Goal: Task Accomplishment & Management: Use online tool/utility

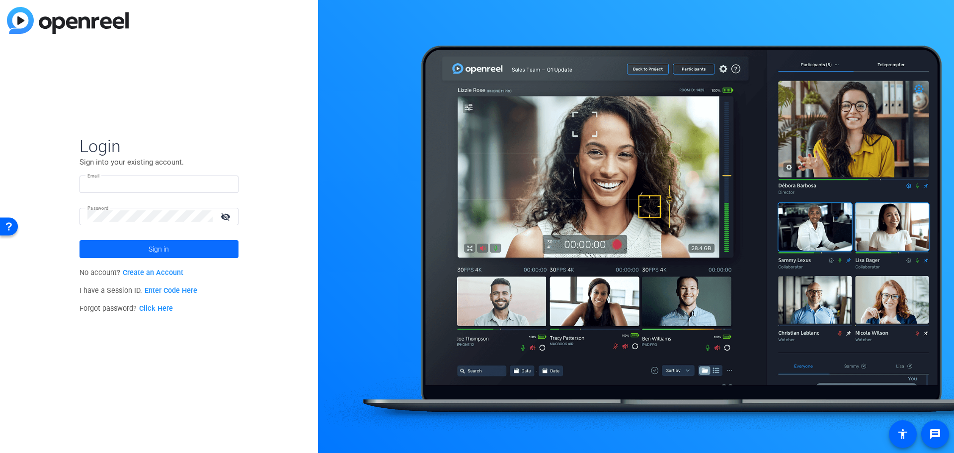
type input "[PERSON_NAME][EMAIL_ADDRESS][DOMAIN_NAME]"
click at [164, 253] on span "Sign in" at bounding box center [159, 248] width 20 height 25
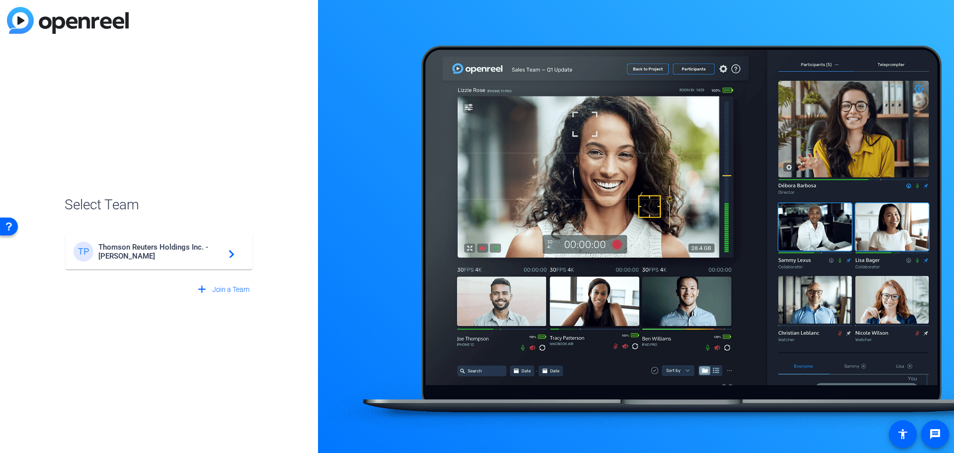
click at [168, 252] on span "Thomson Reuters Holdings Inc. - [PERSON_NAME]" at bounding box center [160, 251] width 124 height 18
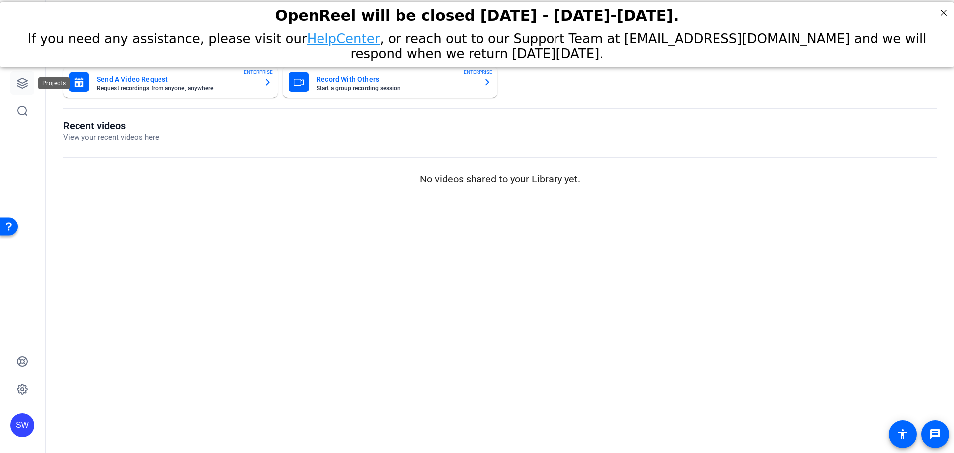
click at [24, 81] on icon at bounding box center [22, 83] width 12 height 12
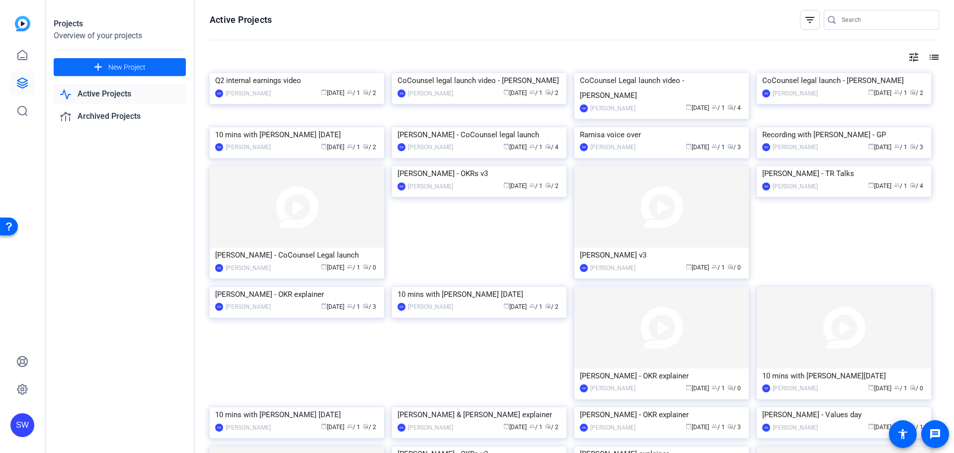
click at [107, 68] on span at bounding box center [120, 67] width 132 height 24
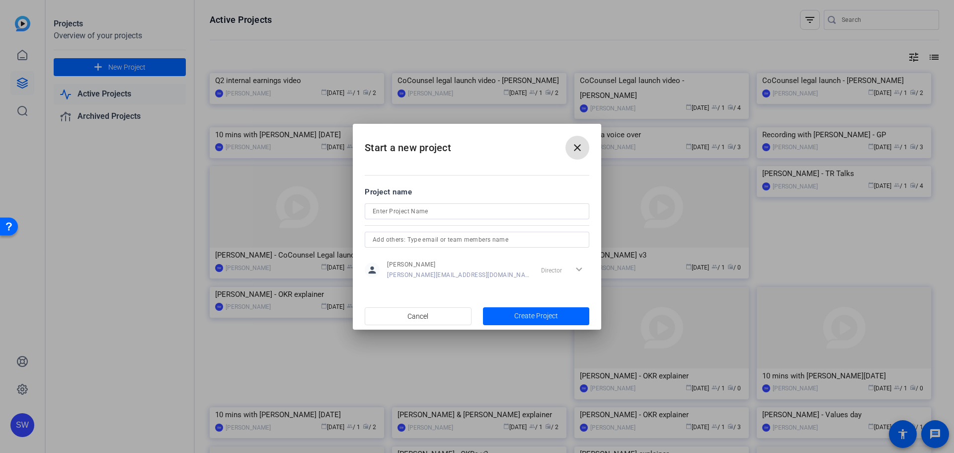
click at [407, 215] on input at bounding box center [477, 211] width 209 height 12
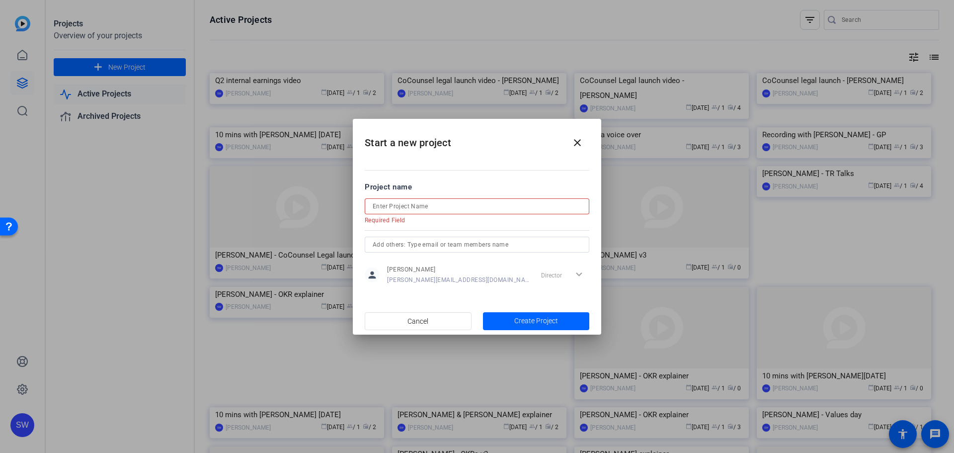
click at [398, 204] on input at bounding box center [477, 206] width 209 height 12
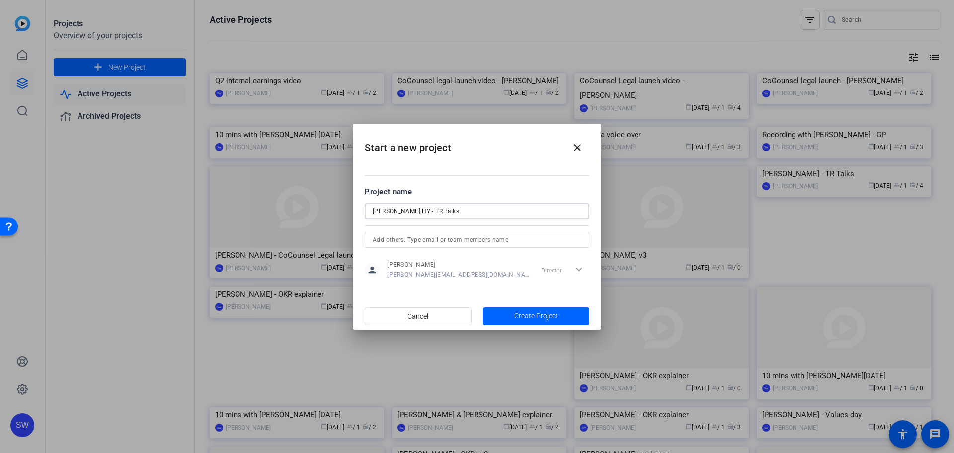
drag, startPoint x: 435, startPoint y: 211, endPoint x: 327, endPoint y: 224, distance: 108.6
click at [327, 224] on div "Start a new project close Project name [PERSON_NAME] - TR Talks person [PERSON_…" at bounding box center [477, 226] width 954 height 453
type input "[PERSON_NAME] HY - TR Talks"
click at [554, 317] on span "Create Project" at bounding box center [536, 315] width 44 height 10
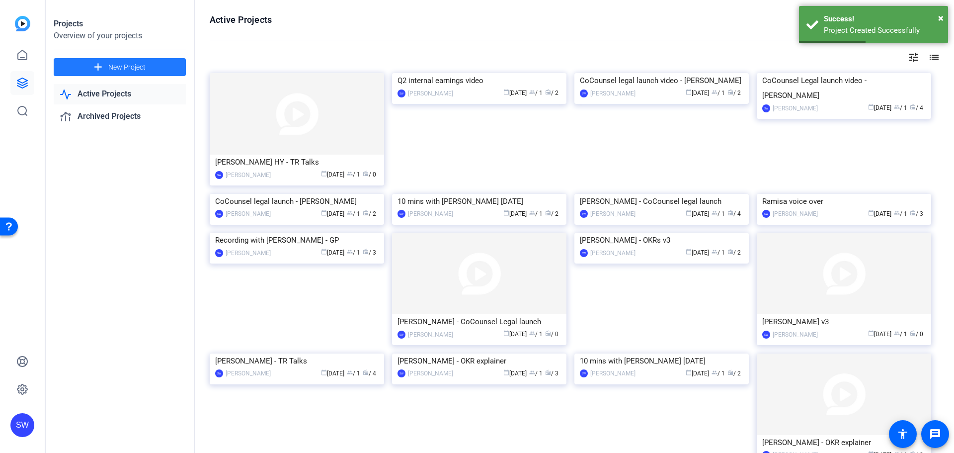
click at [279, 149] on img at bounding box center [297, 113] width 174 height 81
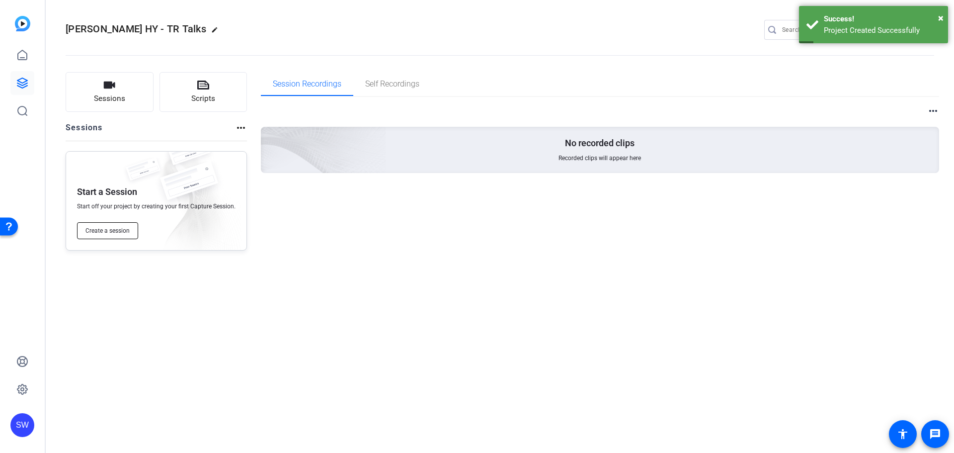
click at [103, 230] on span "Create a session" at bounding box center [107, 231] width 44 height 8
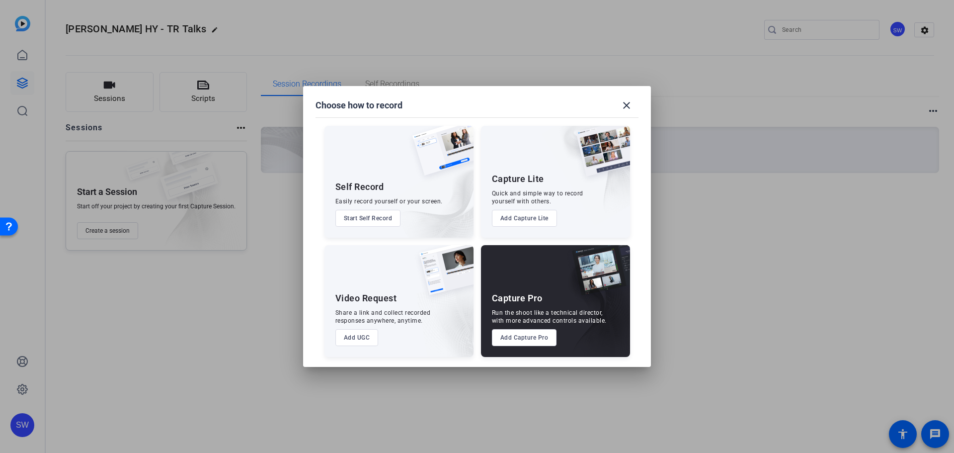
click at [528, 334] on button "Add Capture Pro" at bounding box center [524, 337] width 65 height 17
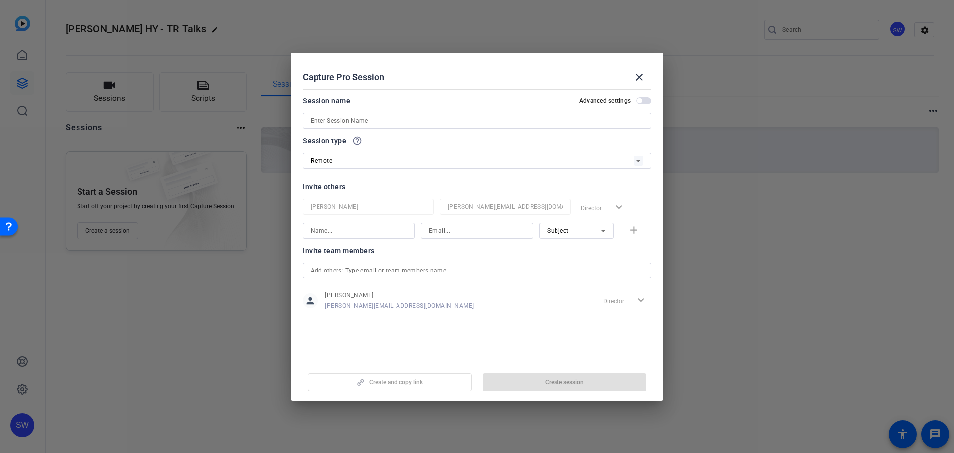
click at [638, 98] on span "button" at bounding box center [639, 100] width 5 height 5
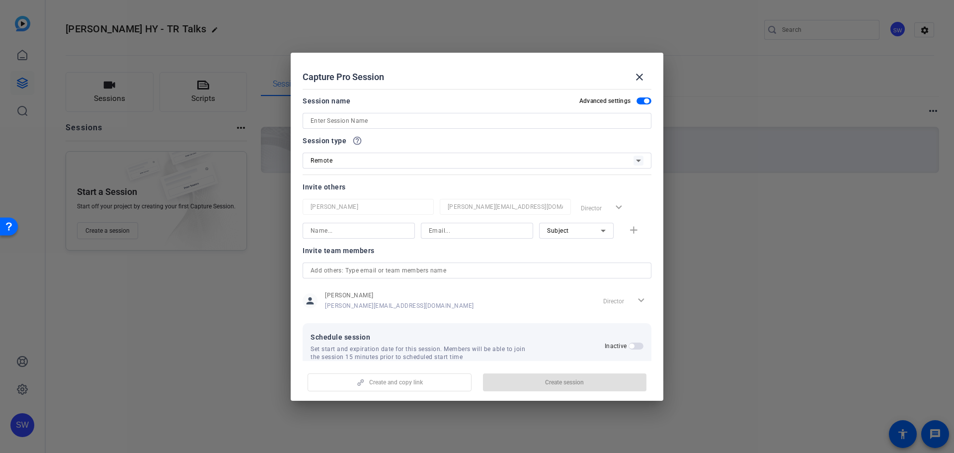
click at [632, 121] on input at bounding box center [476, 121] width 333 height 12
paste input "[PERSON_NAME] HY - TR Talks"
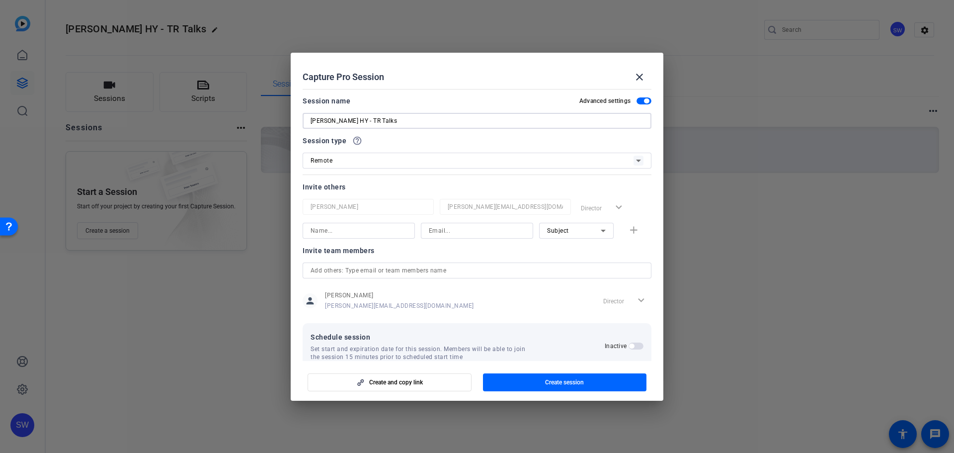
type input "[PERSON_NAME] HY - TR Talks"
click at [633, 159] on icon at bounding box center [638, 160] width 12 height 12
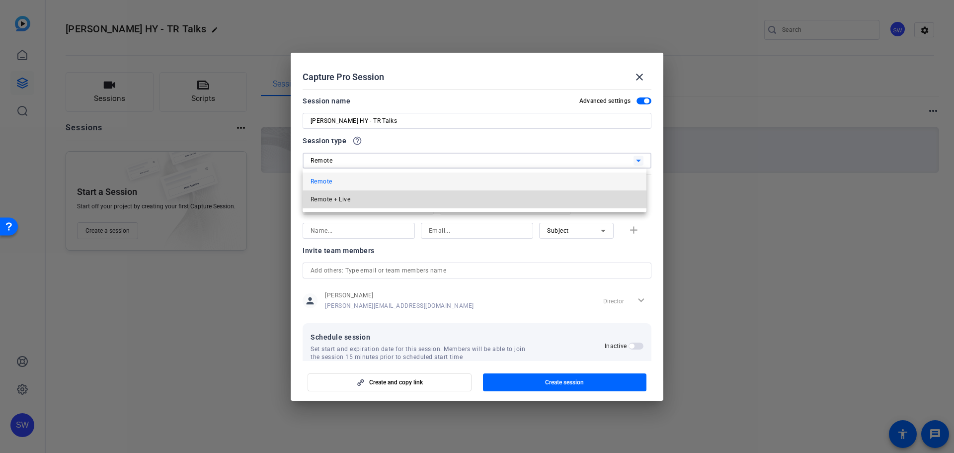
click at [598, 200] on mat-option "Remote + Live" at bounding box center [475, 199] width 344 height 18
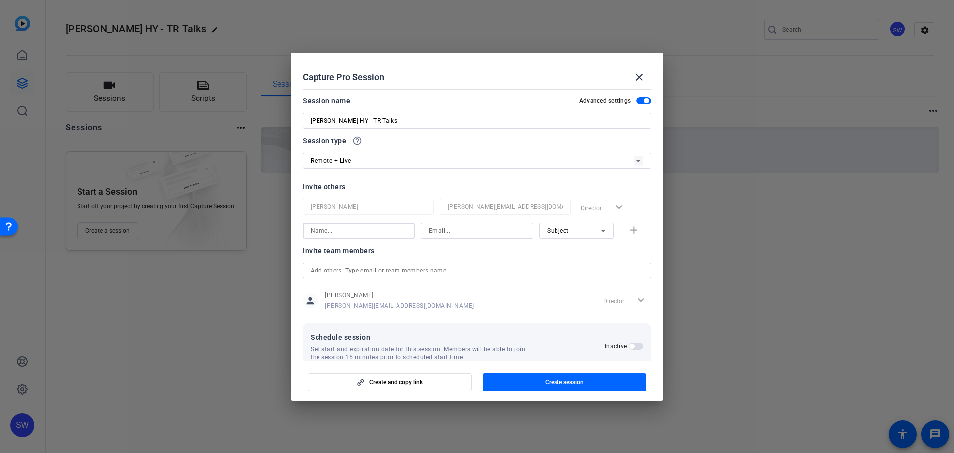
click at [337, 225] on input at bounding box center [358, 231] width 96 height 12
type input "[PERSON_NAME]"
type input "[EMAIL_ADDRESS][PERSON_NAME][DOMAIN_NAME]"
click at [628, 231] on mat-icon "add" at bounding box center [633, 230] width 12 height 12
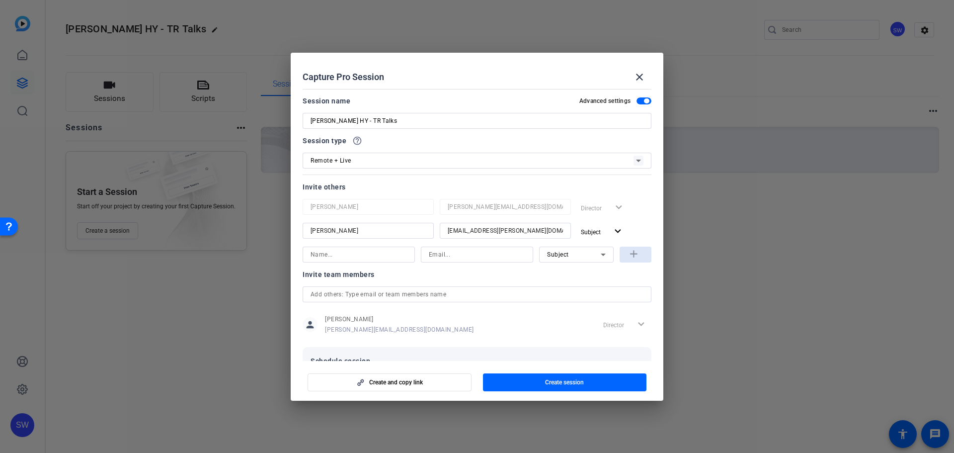
scroll to position [0, 0]
click at [339, 255] on input at bounding box center [358, 254] width 96 height 12
type input "[PERSON_NAME] HY"
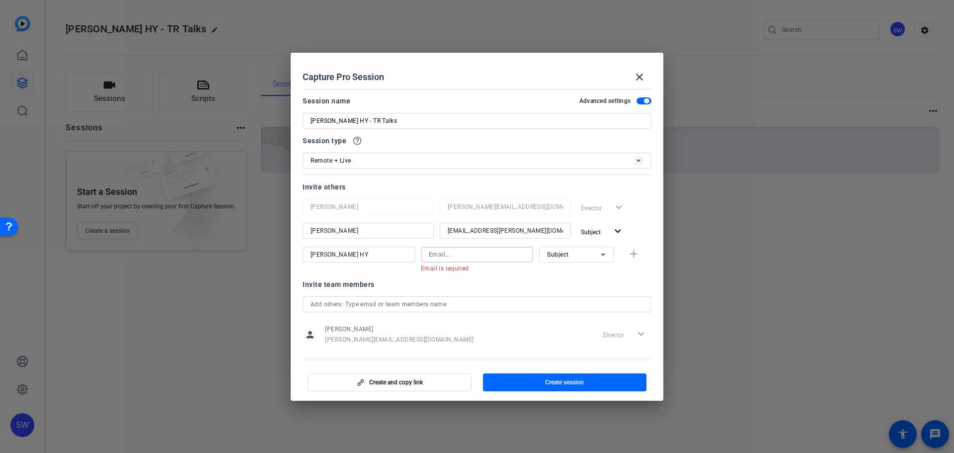
click at [441, 253] on input at bounding box center [477, 254] width 96 height 12
paste input "[PERSON_NAME][EMAIL_ADDRESS][DOMAIN_NAME]"
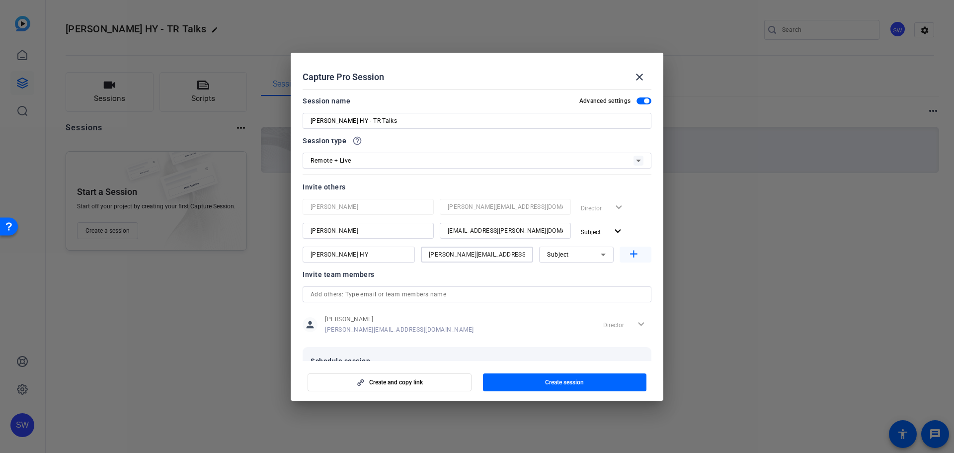
type input "[PERSON_NAME][EMAIL_ADDRESS][DOMAIN_NAME]"
click at [627, 255] on mat-icon "add" at bounding box center [633, 254] width 12 height 12
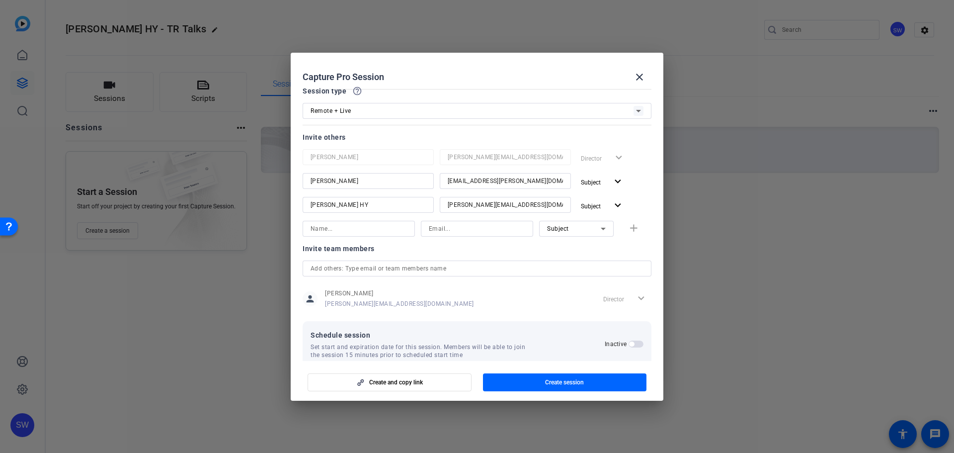
scroll to position [67, 0]
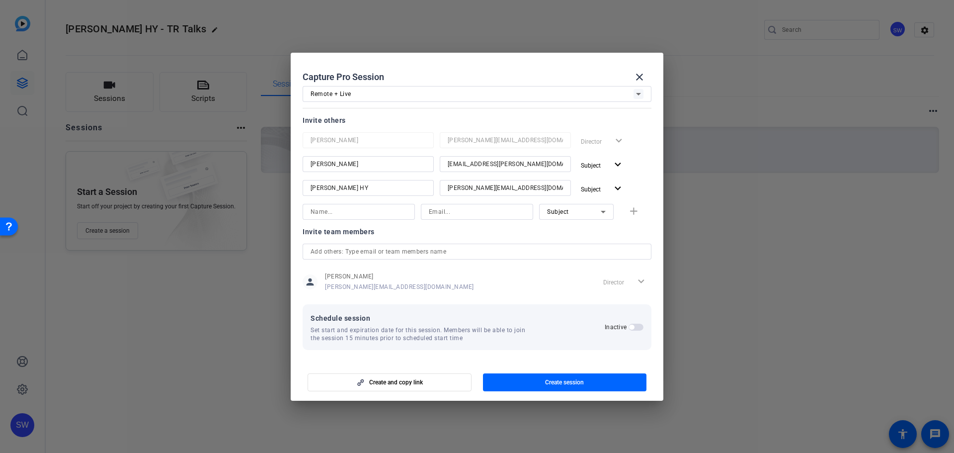
click at [629, 325] on span "button" at bounding box center [631, 326] width 5 height 5
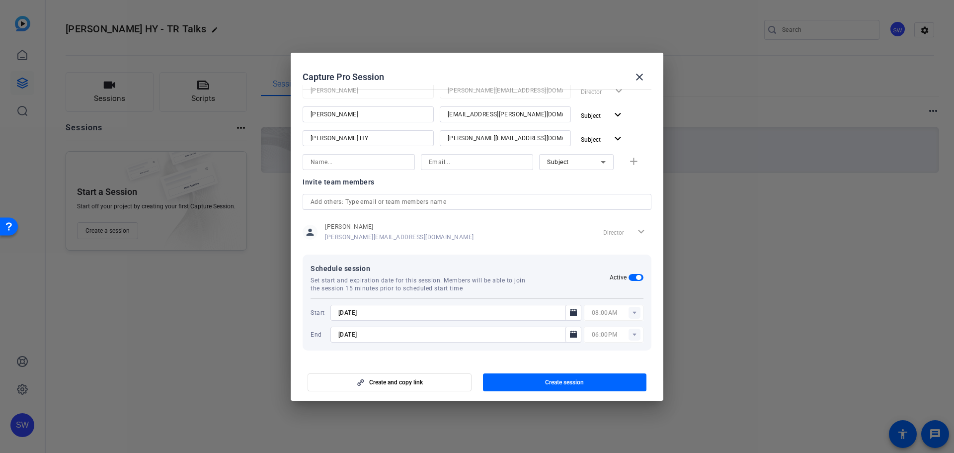
scroll to position [117, 0]
click at [395, 312] on input "[DATE]" at bounding box center [450, 312] width 225 height 12
click at [569, 308] on icon "Open calendar" at bounding box center [573, 312] width 8 height 12
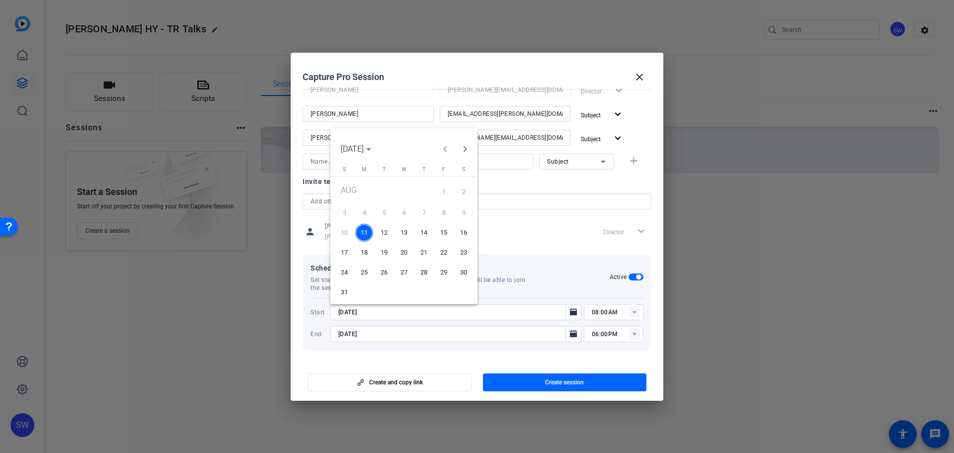
click at [376, 231] on span "12" at bounding box center [384, 233] width 18 height 18
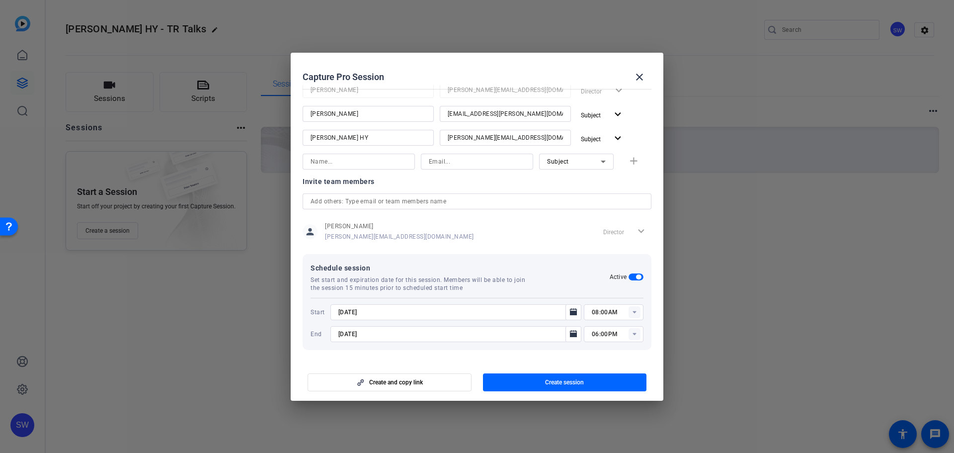
type input "[DATE]"
click at [632, 311] on icon at bounding box center [633, 311] width 3 height 2
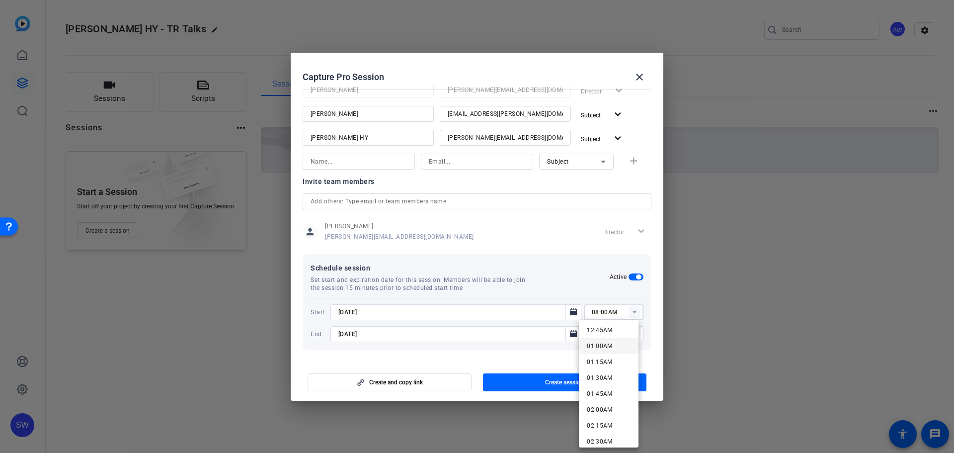
scroll to position [99, 0]
click at [595, 357] on span "02:00AM" at bounding box center [600, 359] width 26 height 7
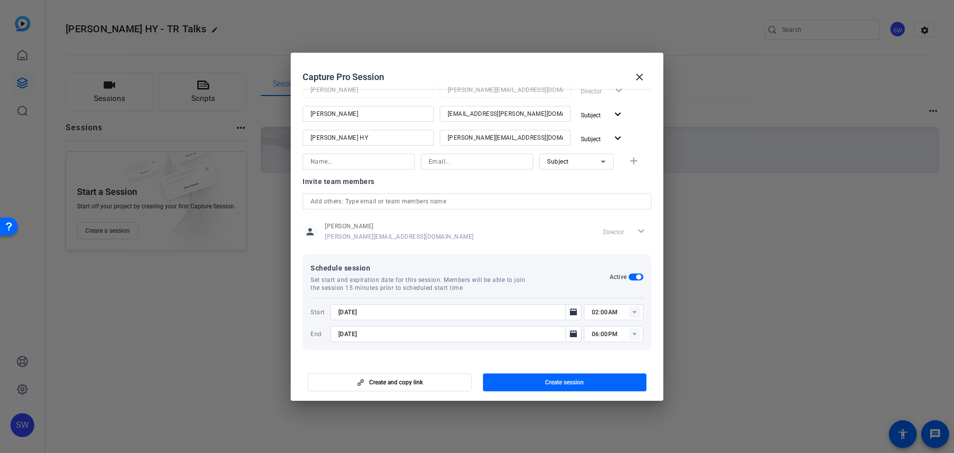
click at [630, 309] on rect at bounding box center [634, 312] width 12 height 12
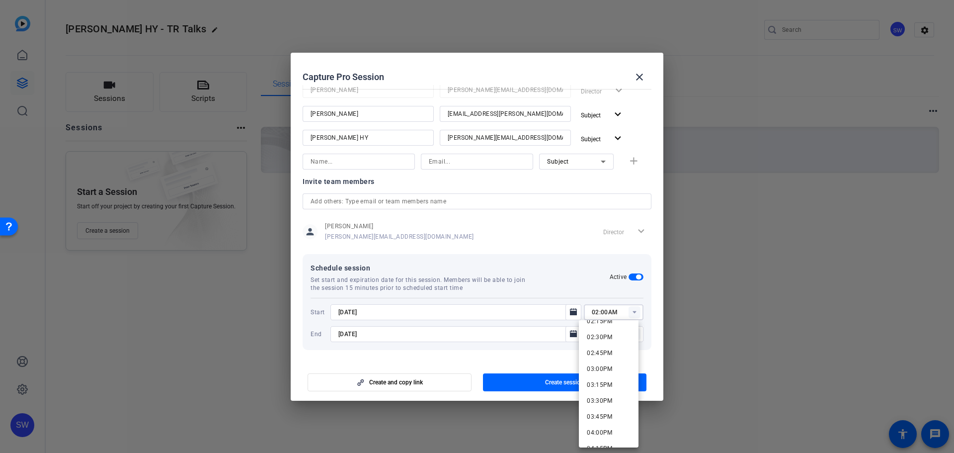
scroll to position [894, 0]
click at [591, 328] on span "02:00PM" at bounding box center [600, 327] width 26 height 7
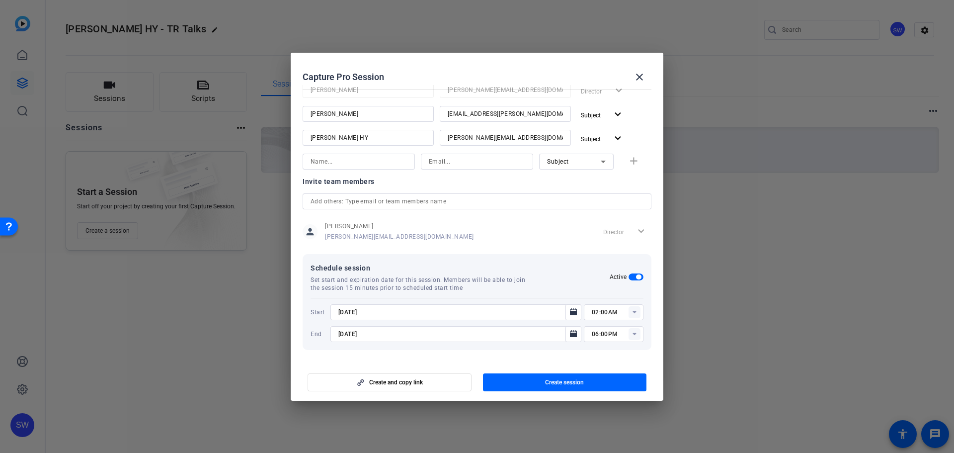
type input "02:00PM"
click at [574, 383] on span "Create session" at bounding box center [564, 382] width 39 height 8
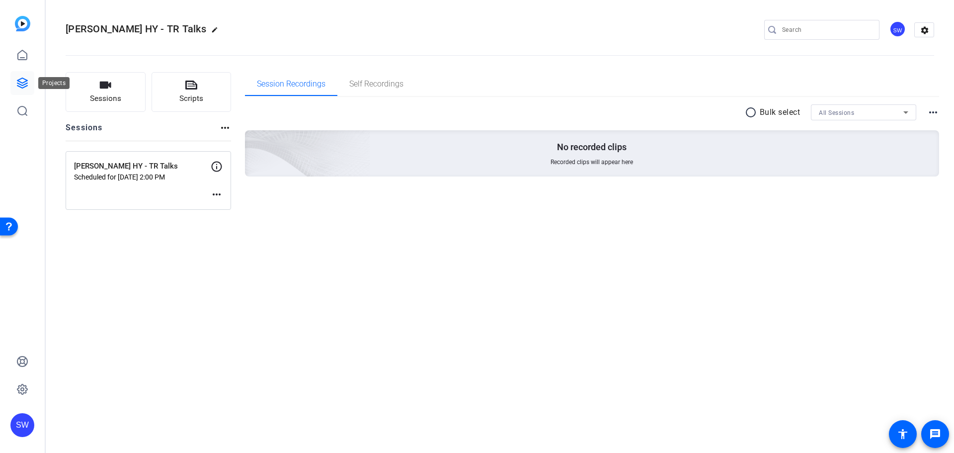
click at [12, 82] on link at bounding box center [22, 83] width 24 height 24
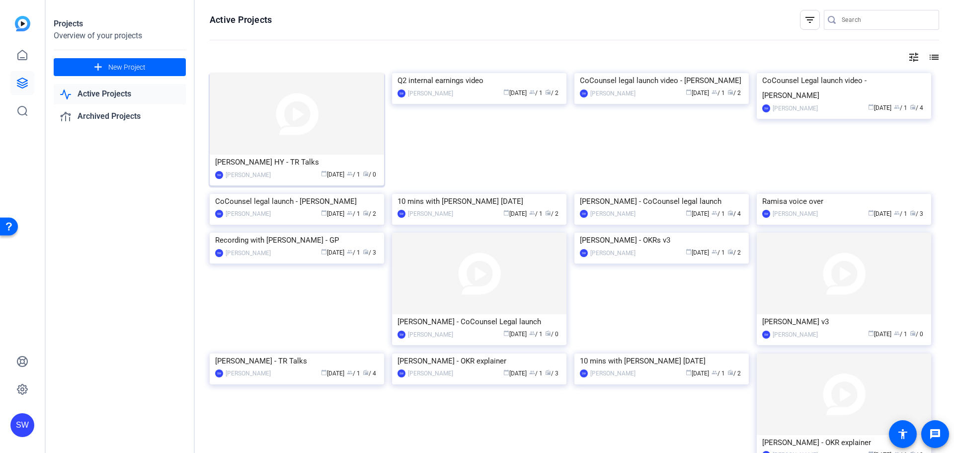
click at [259, 159] on div "[PERSON_NAME] HY - TR Talks" at bounding box center [296, 161] width 163 height 15
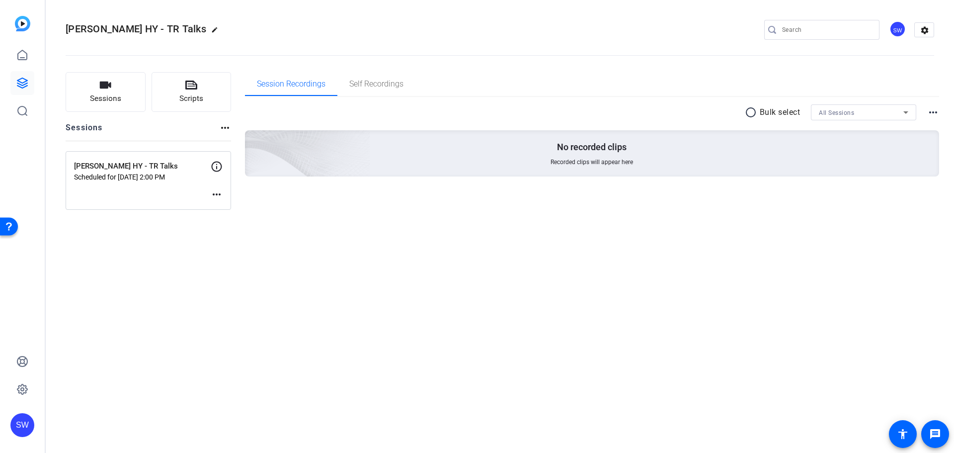
click at [216, 194] on mat-icon "more_horiz" at bounding box center [217, 194] width 12 height 12
click at [228, 211] on span "Edit Session" at bounding box center [241, 209] width 45 height 12
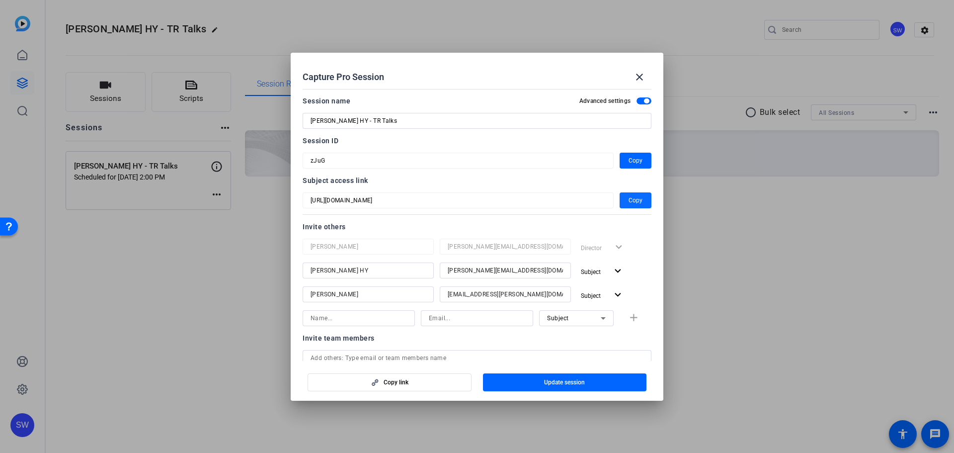
click at [632, 198] on span "Copy" at bounding box center [635, 200] width 14 height 12
drag, startPoint x: 644, startPoint y: 76, endPoint x: 540, endPoint y: 61, distance: 104.9
click at [644, 76] on mat-icon "close" at bounding box center [639, 77] width 12 height 12
